Goal: Transaction & Acquisition: Book appointment/travel/reservation

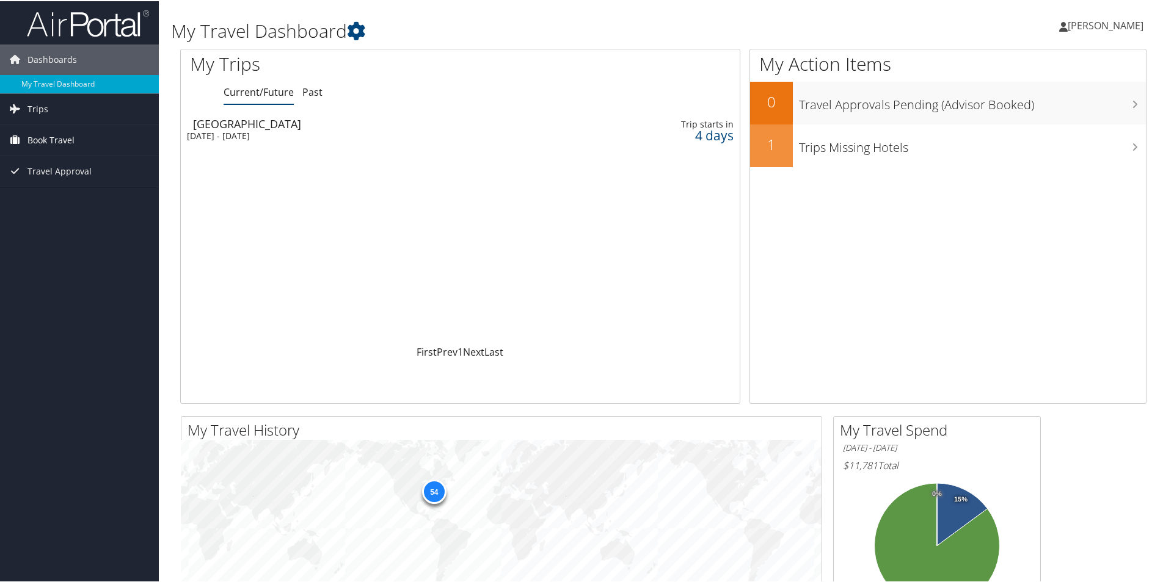
click at [54, 139] on span "Book Travel" at bounding box center [50, 139] width 47 height 31
click at [56, 200] on link "Book/Manage Online Trips" at bounding box center [79, 200] width 159 height 18
